Goal: Task Accomplishment & Management: Manage account settings

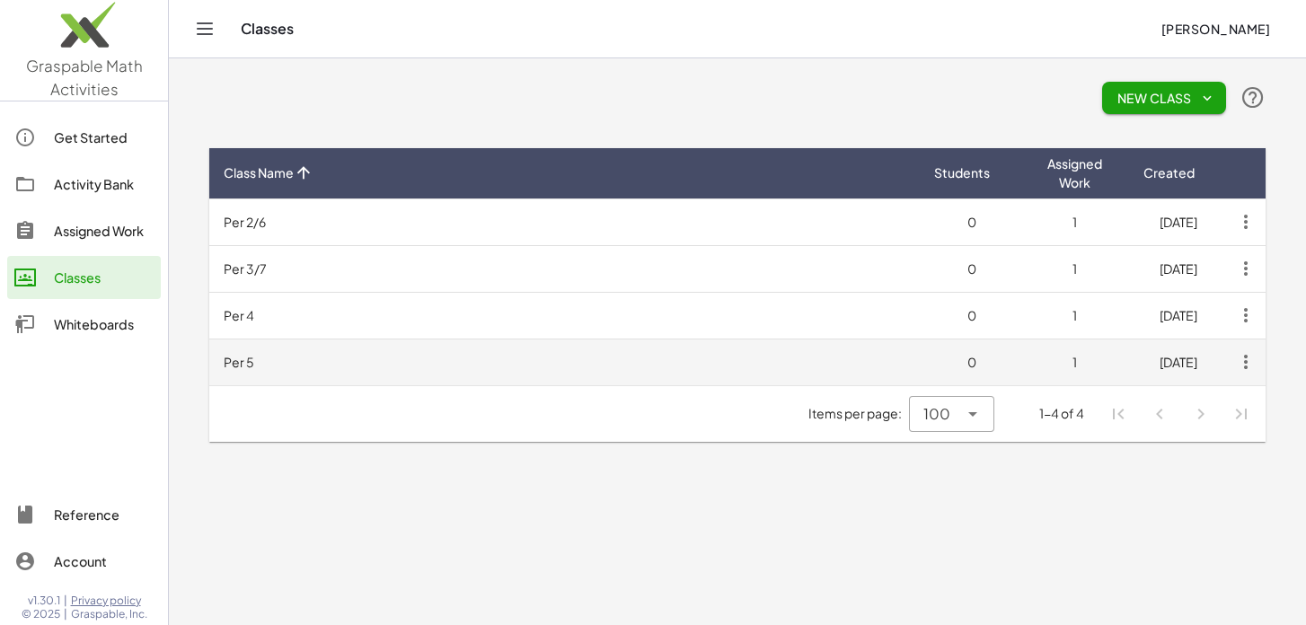
click at [364, 372] on td "Per 5" at bounding box center [564, 362] width 711 height 47
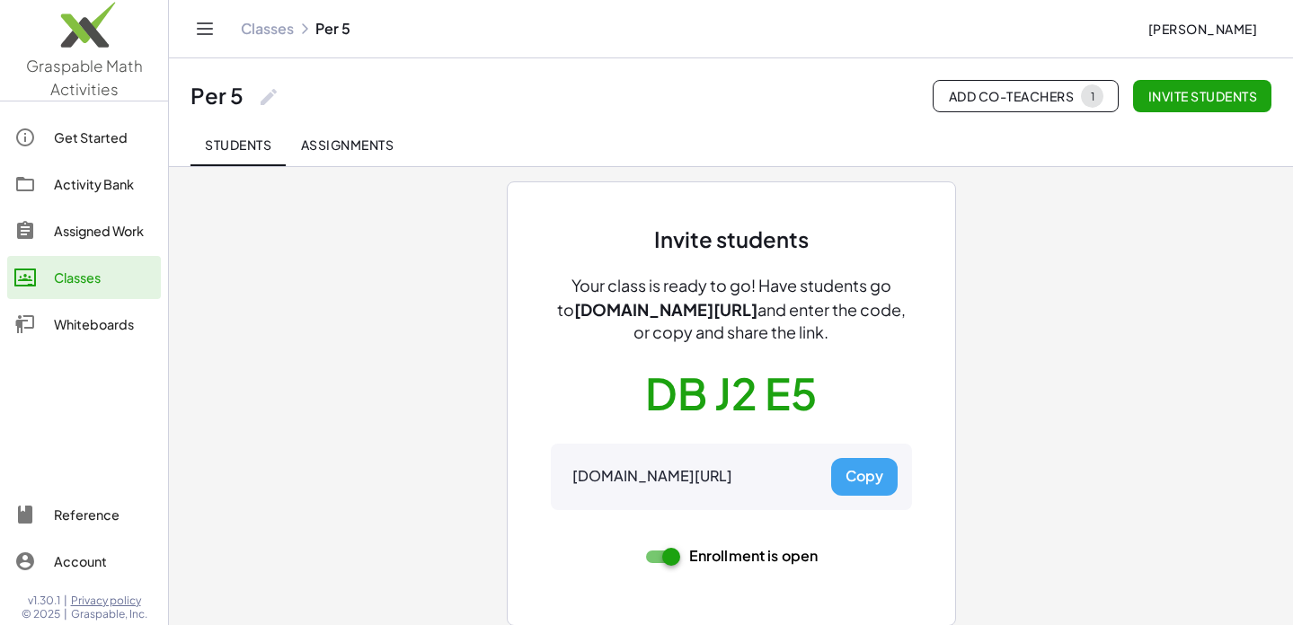
scroll to position [48, 0]
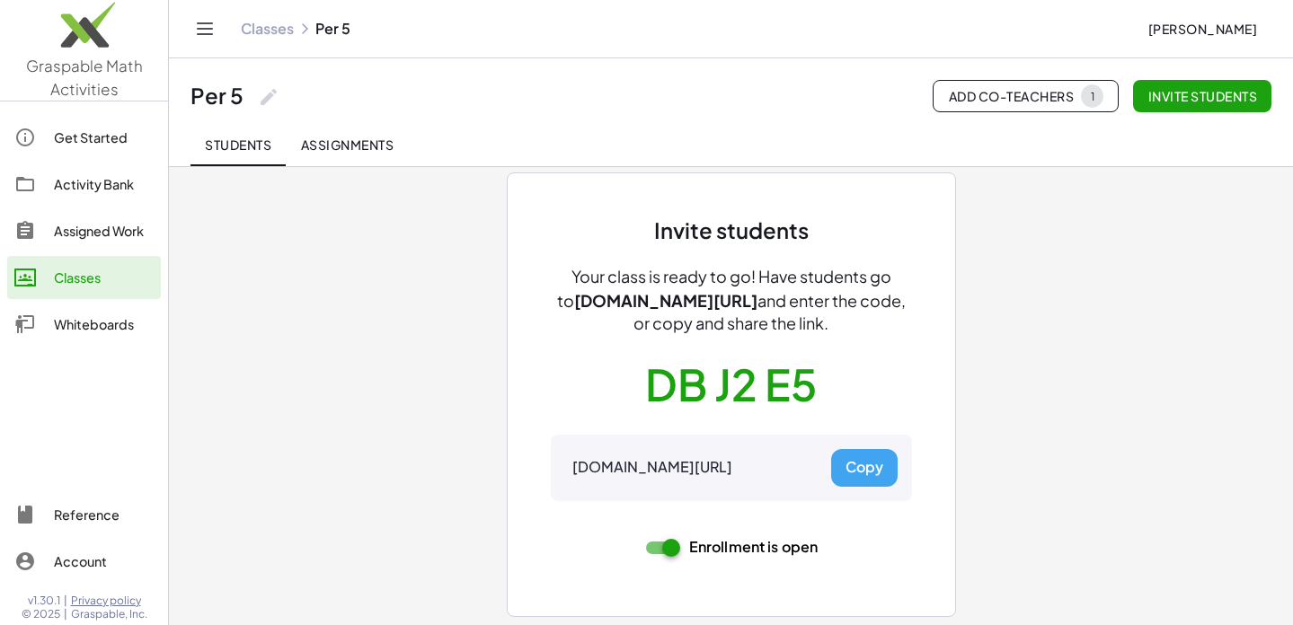
click at [71, 233] on div "Assigned Work" at bounding box center [104, 231] width 100 height 22
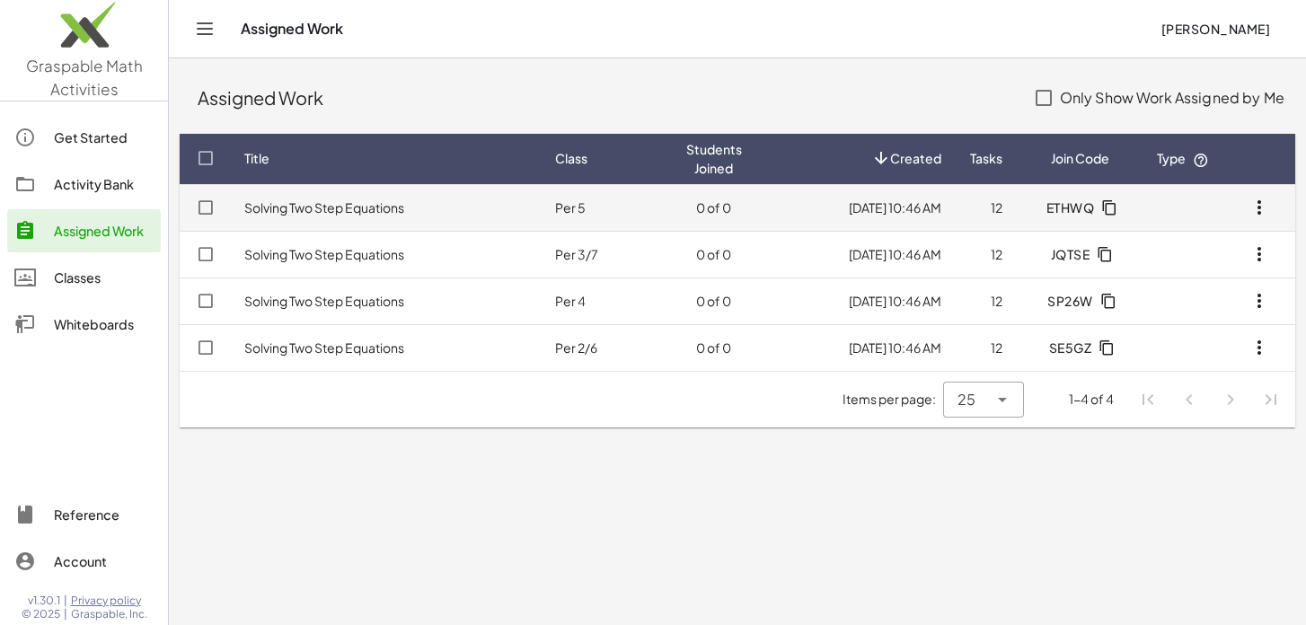
click at [322, 206] on link "Solving Two Step Equations" at bounding box center [324, 207] width 160 height 16
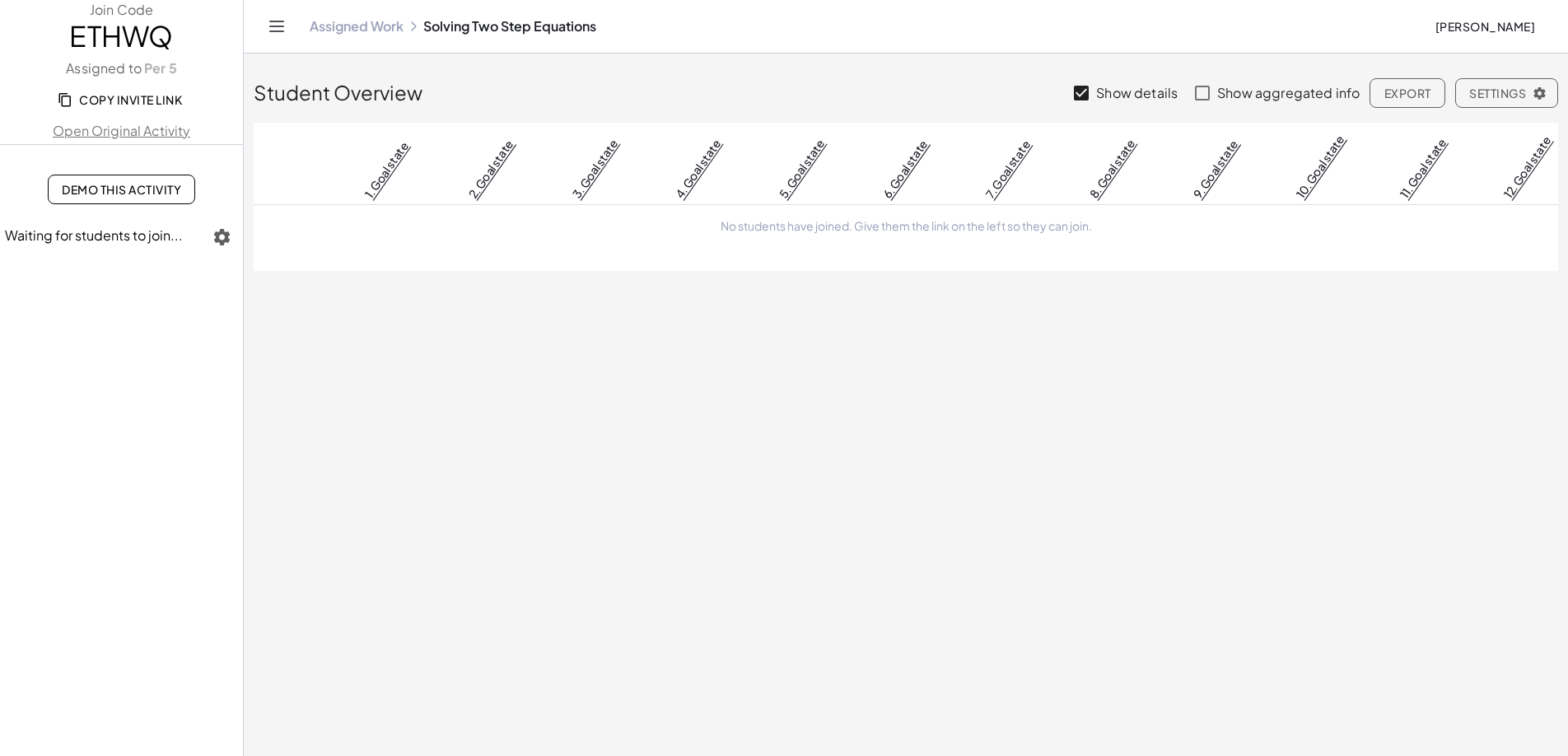
click at [113, 101] on span "Copy Invite Link" at bounding box center [121, 100] width 121 height 15
click at [277, 27] on icon "Toggle navigation" at bounding box center [277, 26] width 14 height 10
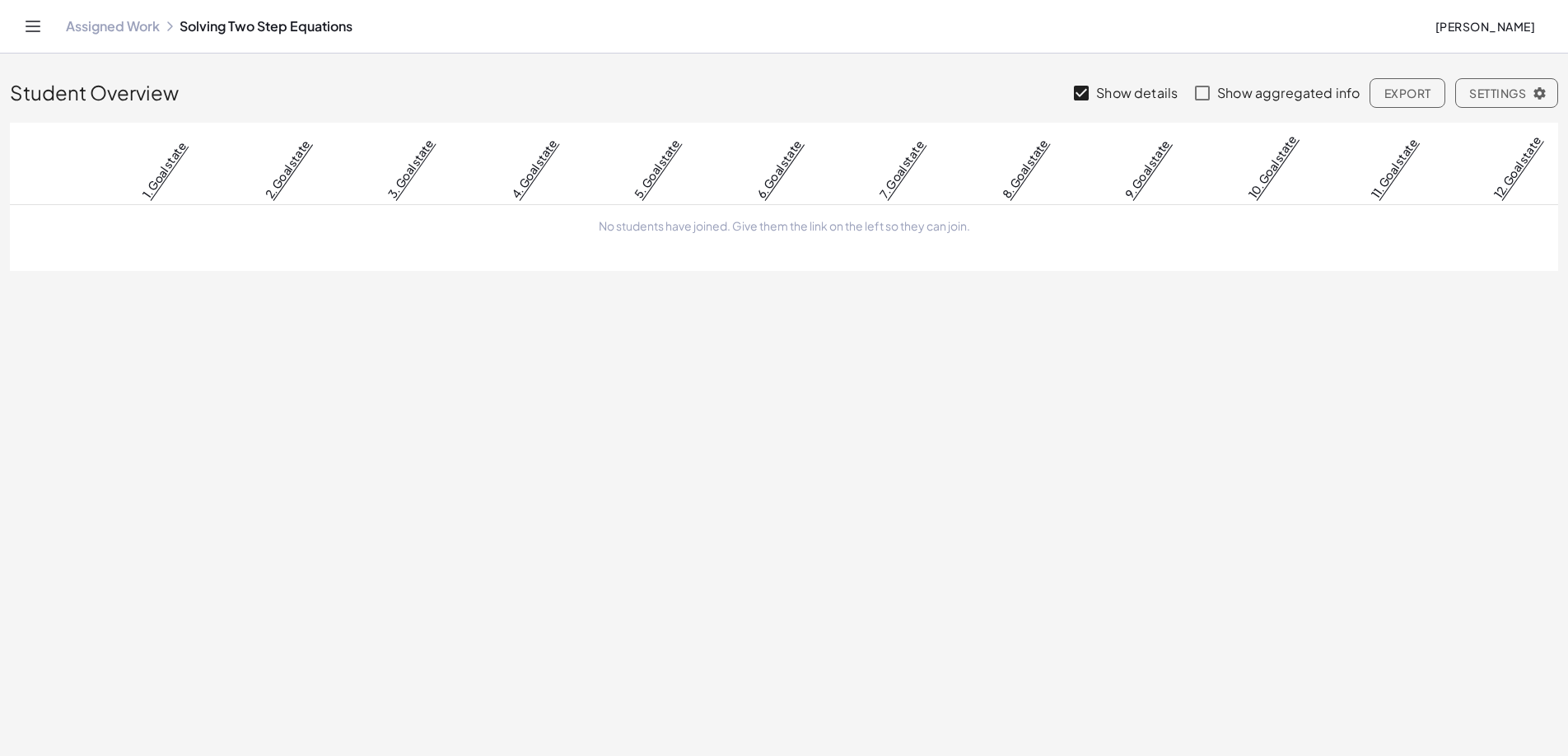
click at [33, 26] on icon "Toggle navigation" at bounding box center [33, 27] width 20 height 20
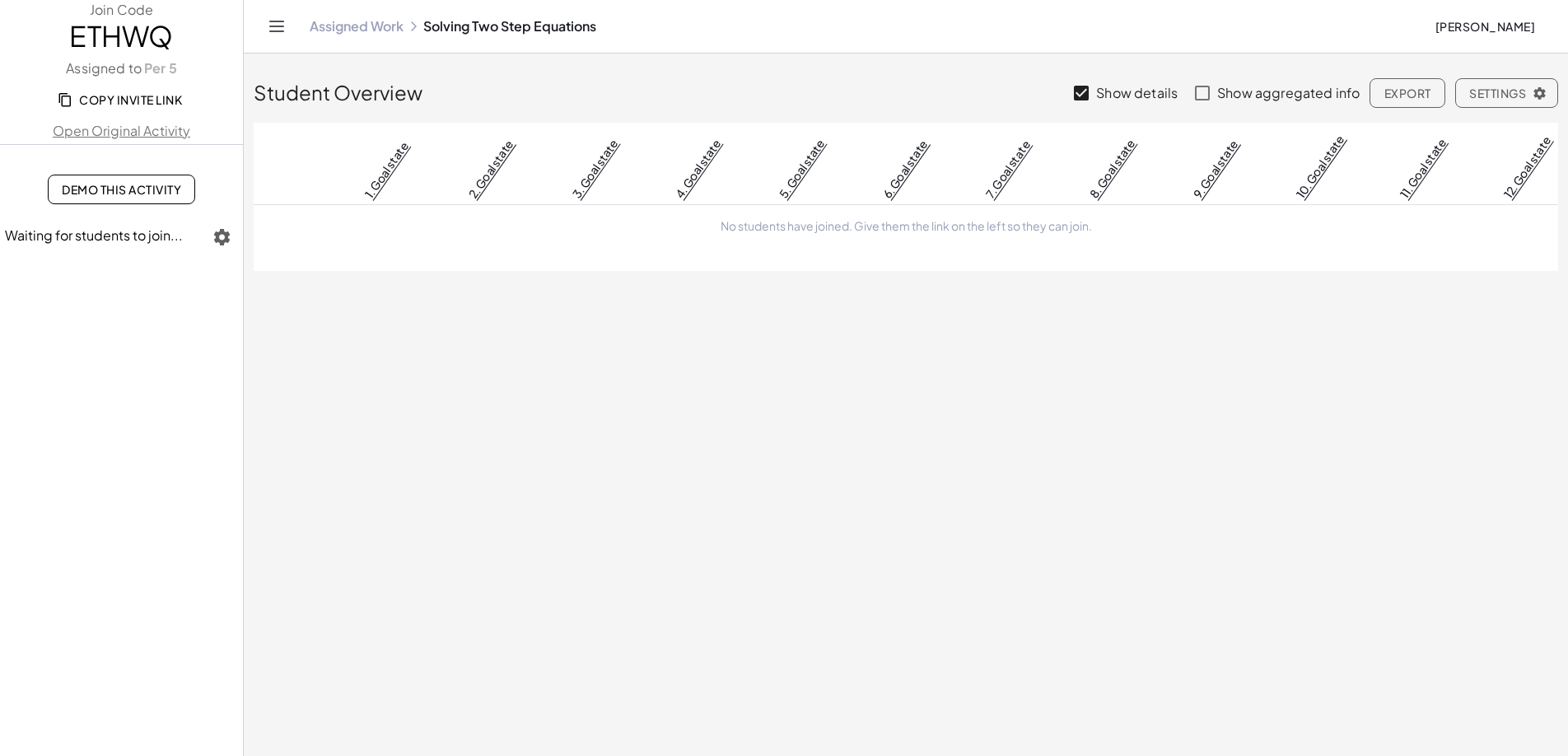
click at [344, 27] on link "Assigned Work" at bounding box center [357, 27] width 94 height 16
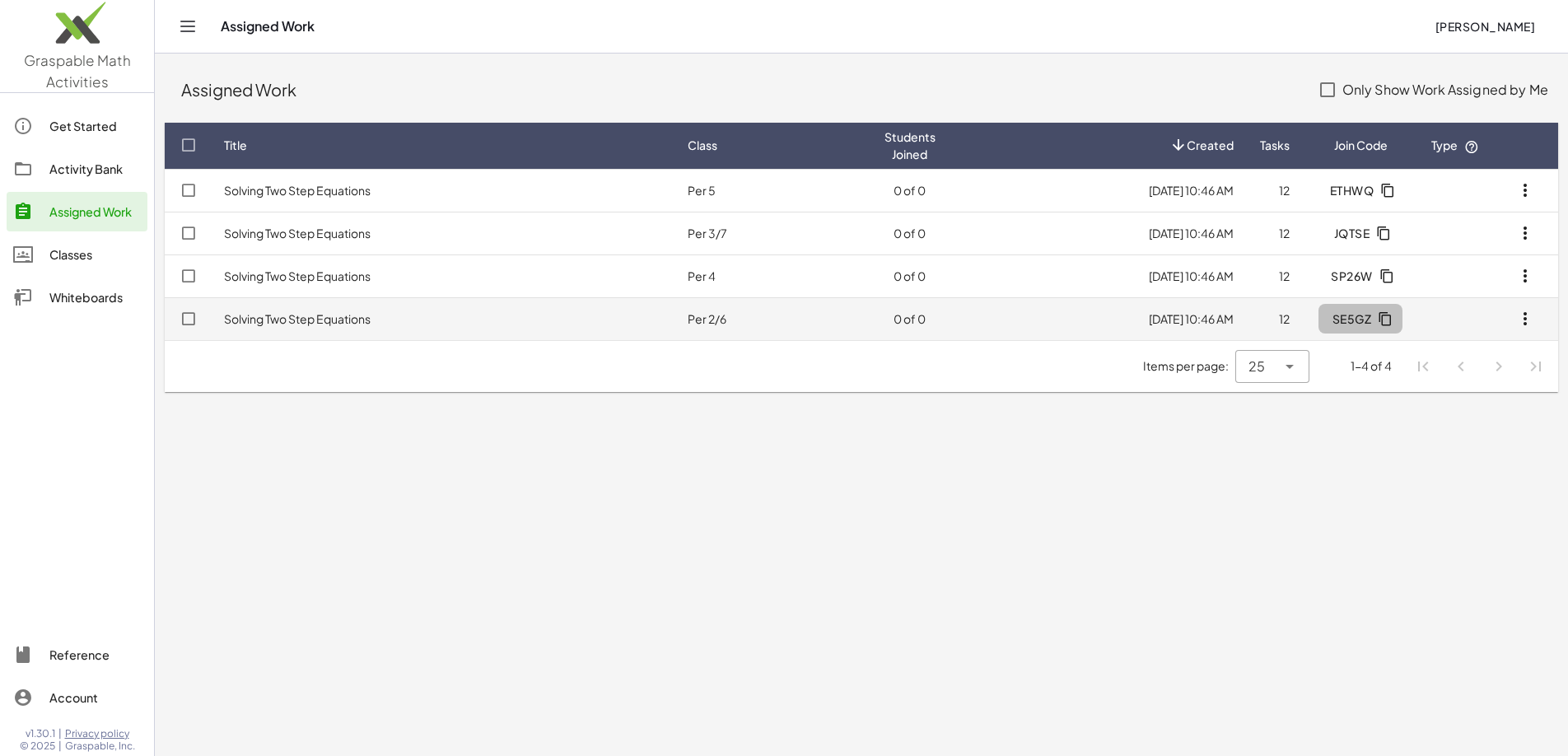
click at [1197, 319] on icon "button" at bounding box center [1386, 319] width 15 height 15
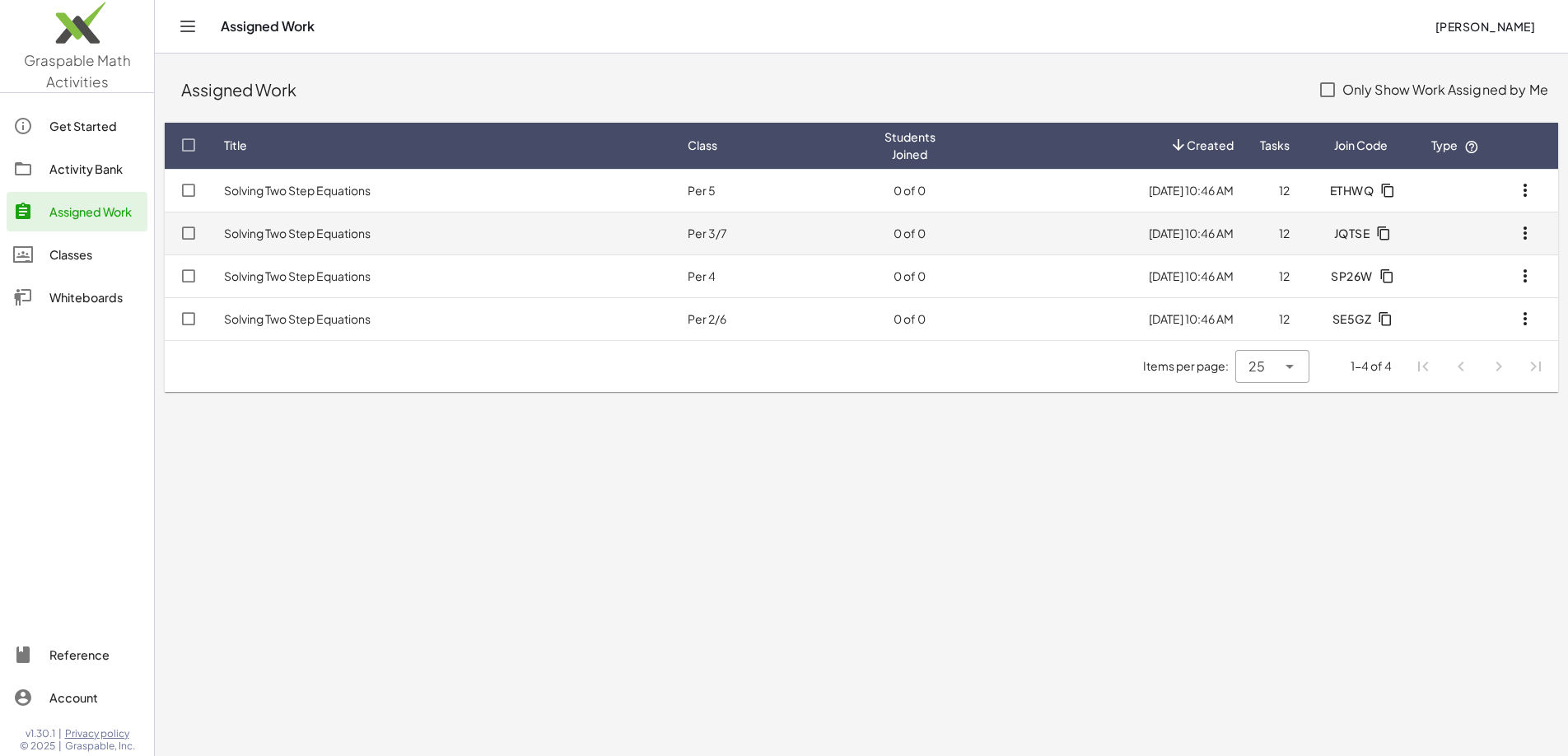
click at [1197, 231] on icon "button" at bounding box center [1384, 233] width 15 height 15
